Goal: Task Accomplishment & Management: Manage account settings

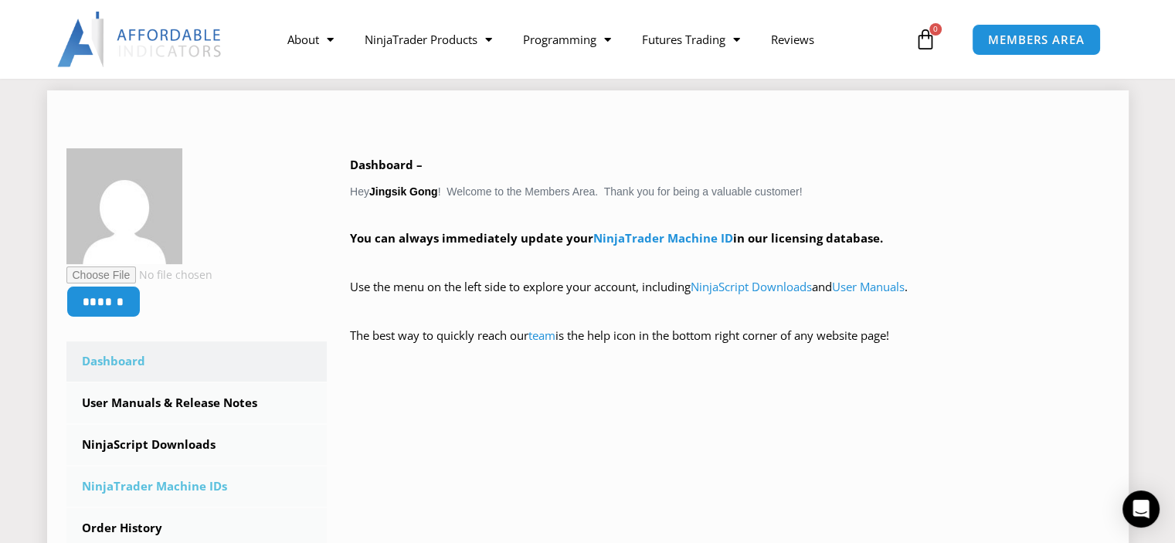
scroll to position [232, 0]
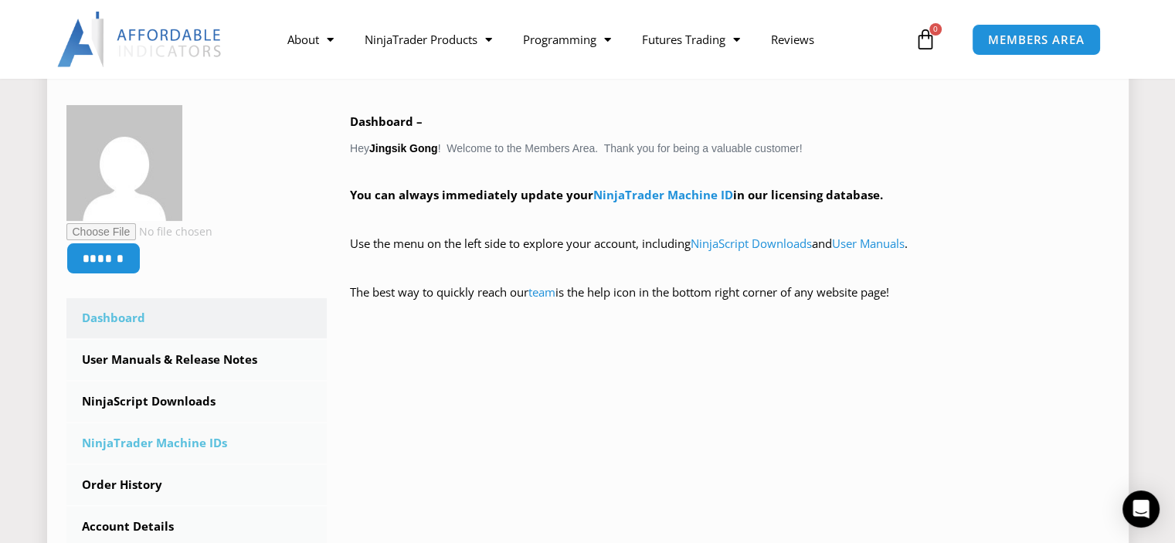
click at [202, 440] on link "NinjaTrader Machine IDs" at bounding box center [196, 443] width 261 height 40
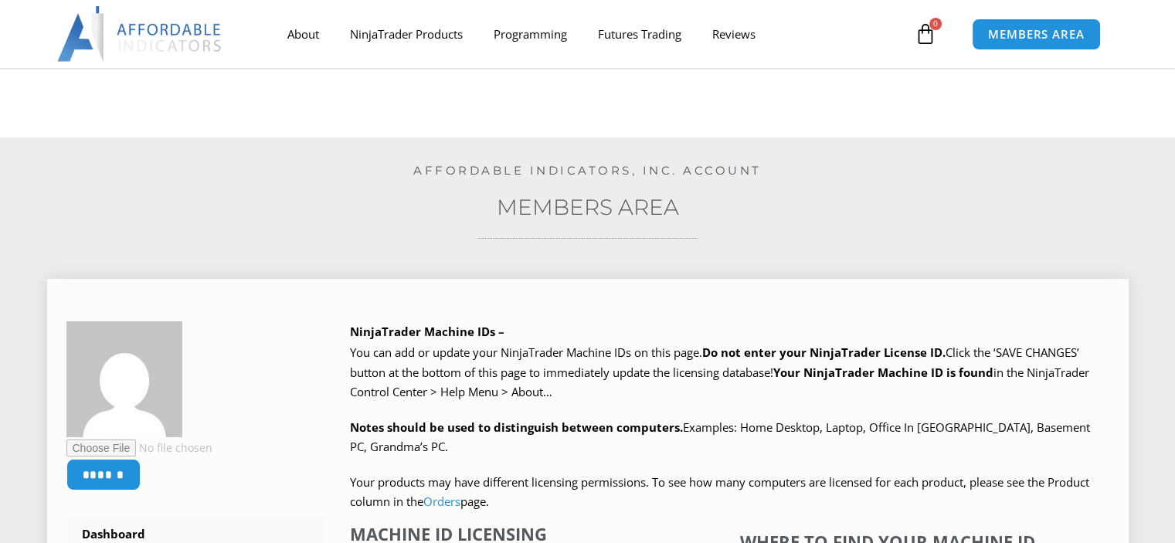
scroll to position [309, 0]
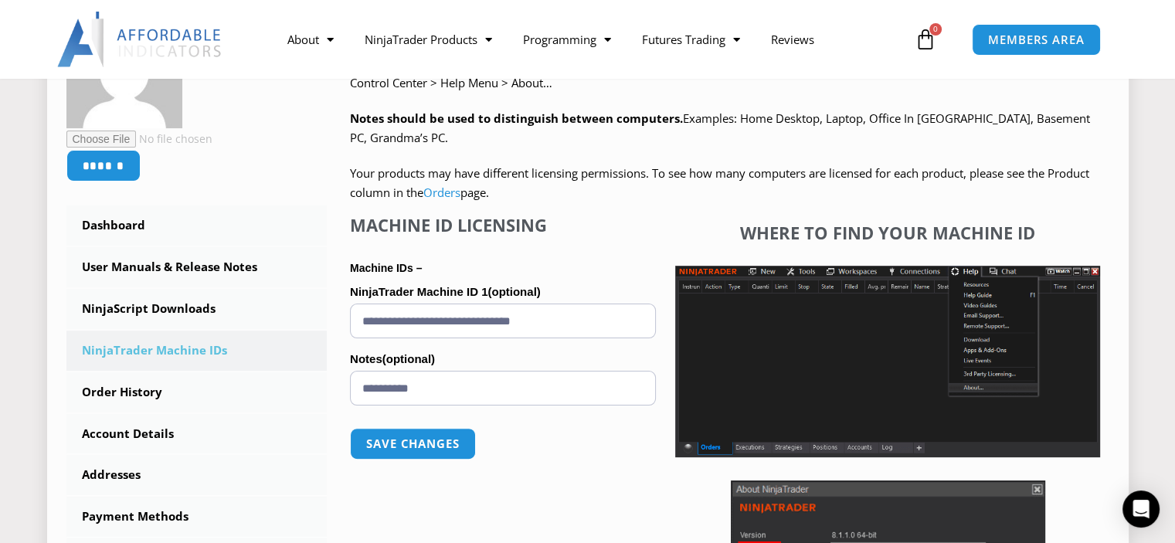
drag, startPoint x: 544, startPoint y: 314, endPoint x: 338, endPoint y: 322, distance: 206.4
click at [337, 320] on div "NinjaTrader Machine IDs – We are transitioning all NinjaTrader software package…" at bounding box center [718, 362] width 782 height 701
type input "**********"
click at [451, 441] on button "Save changes" at bounding box center [413, 443] width 132 height 33
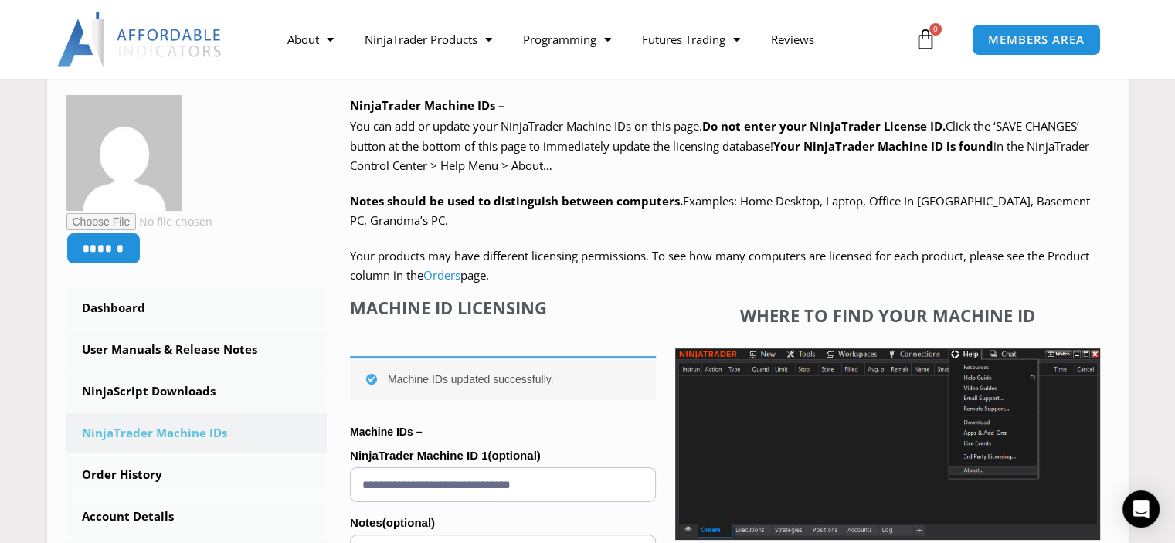
scroll to position [77, 0]
